Goal: Information Seeking & Learning: Check status

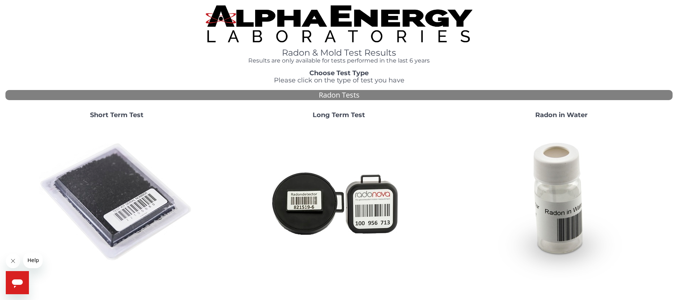
click at [113, 207] on img at bounding box center [116, 202] width 155 height 155
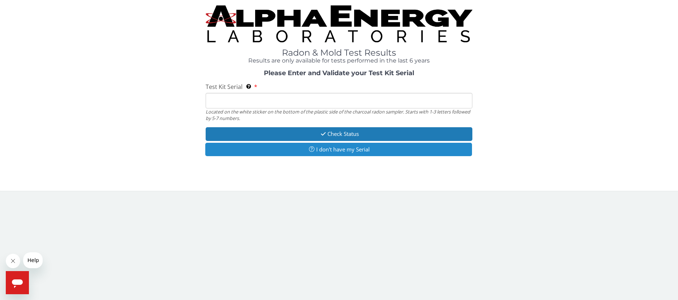
click at [380, 149] on button "I don't have my Serial" at bounding box center [338, 149] width 267 height 13
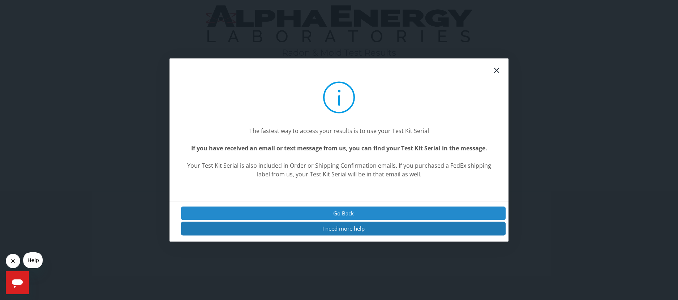
click at [363, 215] on button "Go Back" at bounding box center [343, 213] width 324 height 13
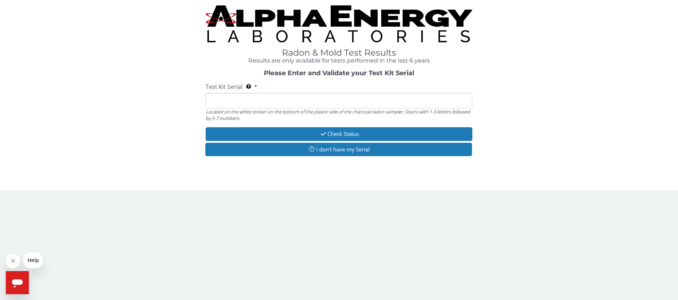
click at [301, 98] on input "Test Kit Serial Located on the white sticker on the bottom of the plastic side …" at bounding box center [338, 101] width 267 height 16
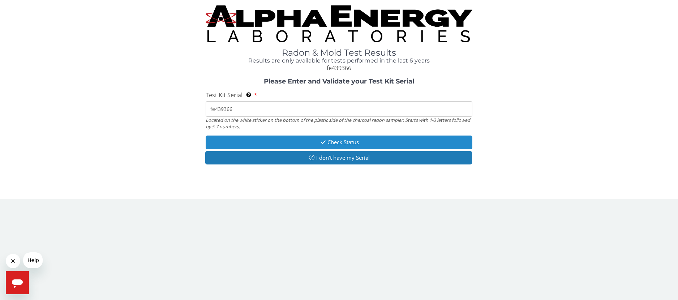
type input "fe439366"
click at [357, 140] on button "Check Status" at bounding box center [338, 141] width 267 height 13
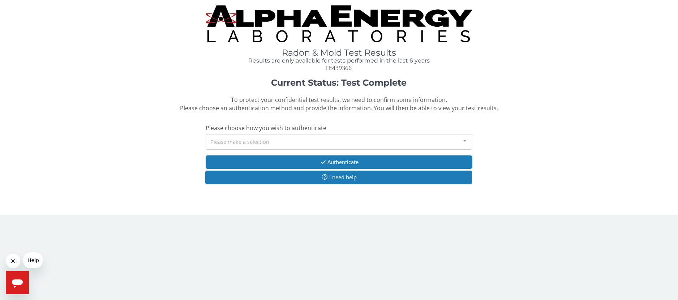
click at [305, 142] on div "Please make a selection" at bounding box center [338, 142] width 267 height 16
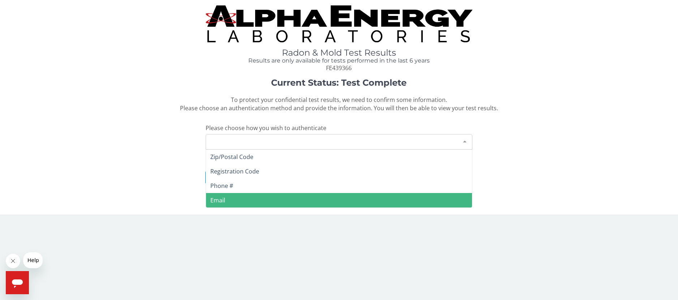
click at [283, 200] on span "Email" at bounding box center [339, 200] width 266 height 14
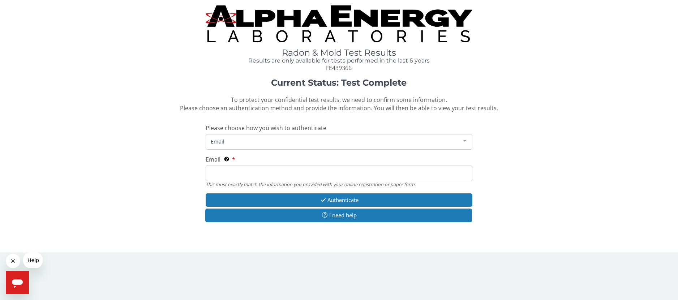
click at [268, 172] on input "Email This must exactly match the information you provided with your online reg…" at bounding box center [338, 173] width 267 height 16
type input "[EMAIL_ADDRESS][DOMAIN_NAME]"
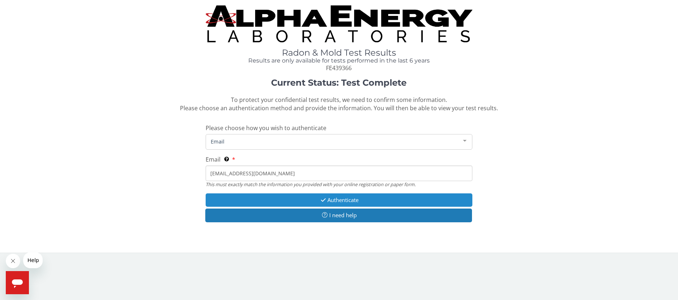
click at [372, 198] on button "Authenticate" at bounding box center [338, 199] width 267 height 13
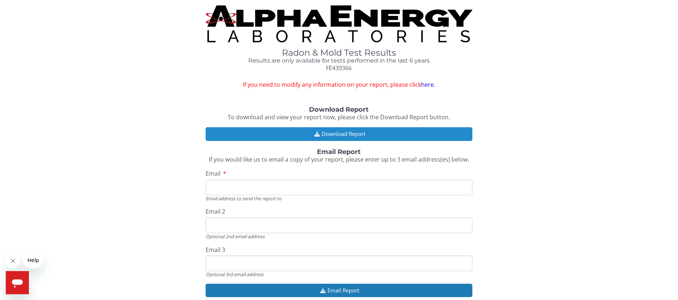
click at [340, 135] on button "Download Report" at bounding box center [338, 133] width 267 height 13
